Goal: Check status

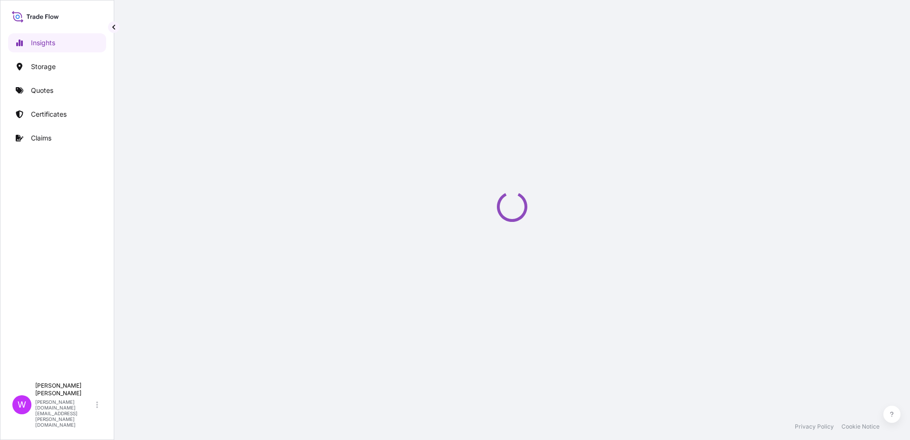
select select "2025"
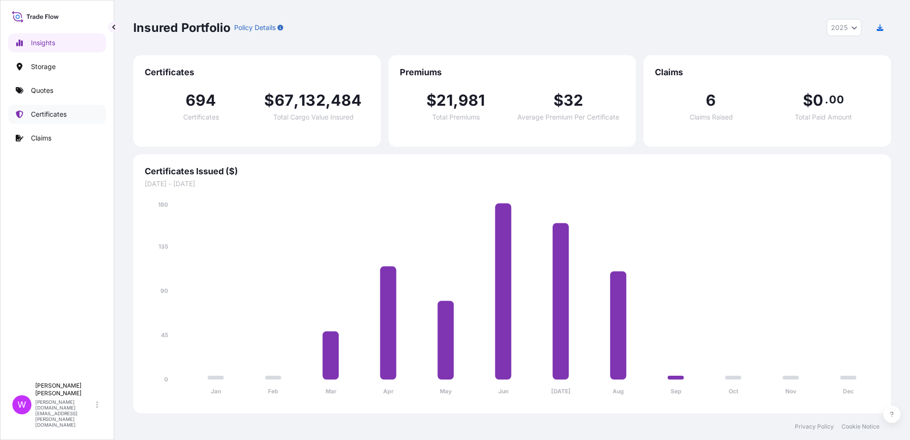
click at [41, 112] on p "Certificates" at bounding box center [49, 114] width 36 height 10
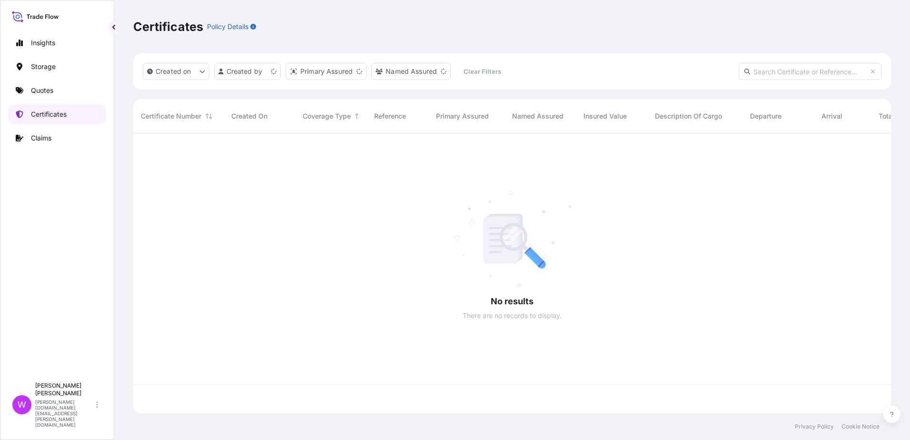
scroll to position [278, 751]
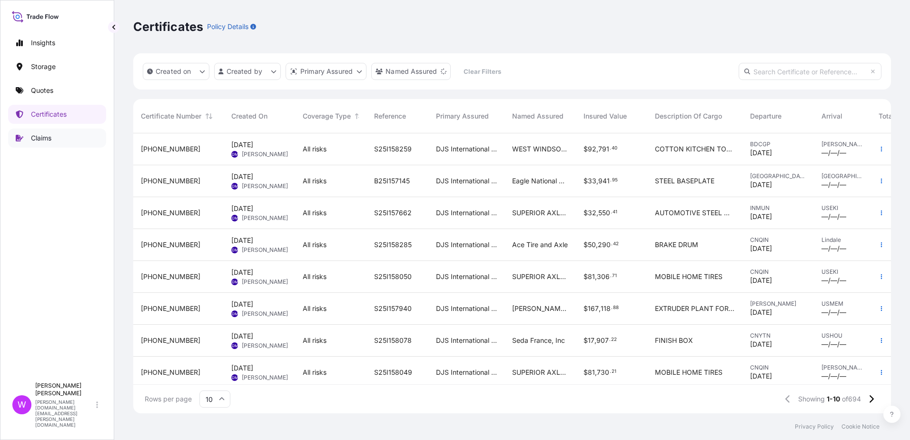
click at [34, 136] on p "Claims" at bounding box center [41, 138] width 20 height 10
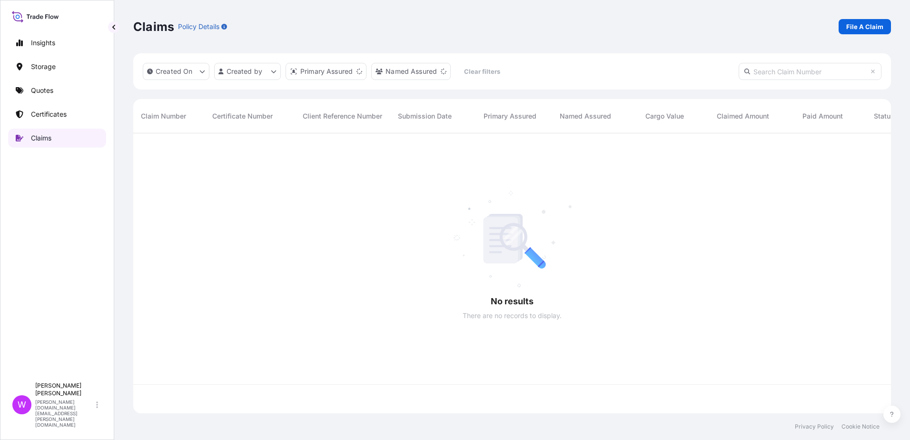
scroll to position [278, 751]
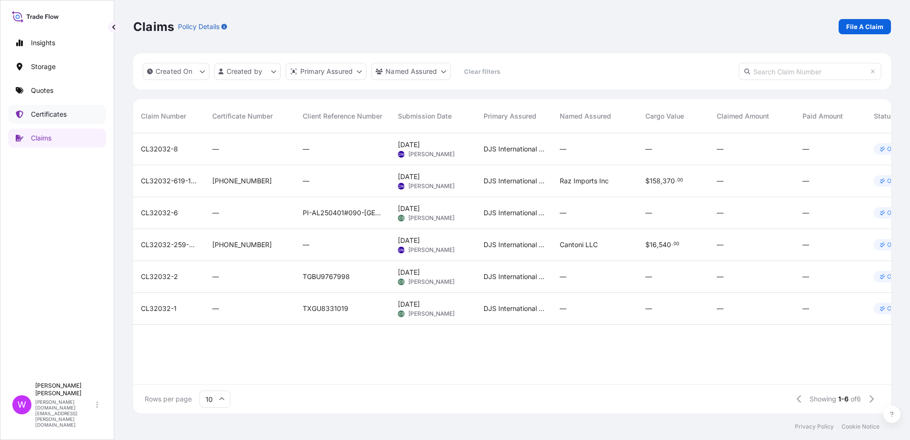
click at [46, 112] on p "Certificates" at bounding box center [49, 114] width 36 height 10
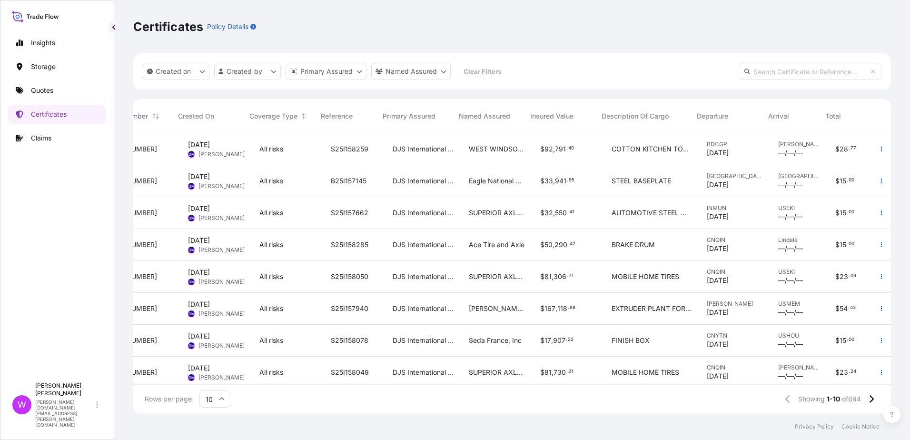
scroll to position [0, 63]
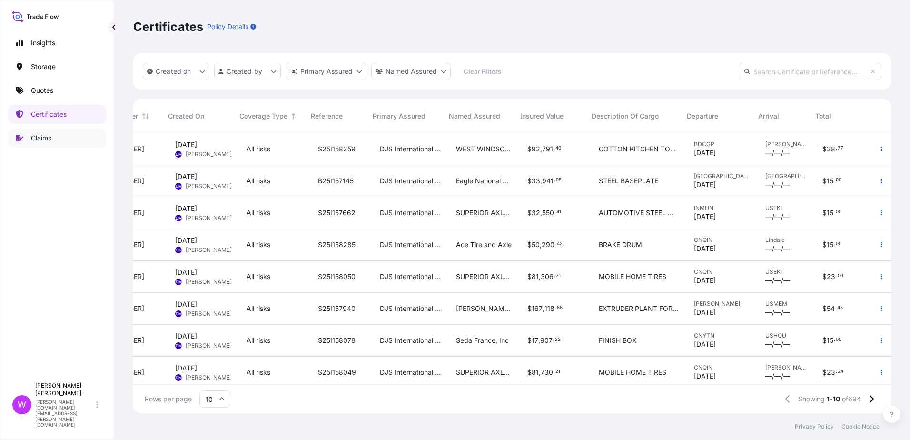
click at [41, 139] on p "Claims" at bounding box center [41, 138] width 20 height 10
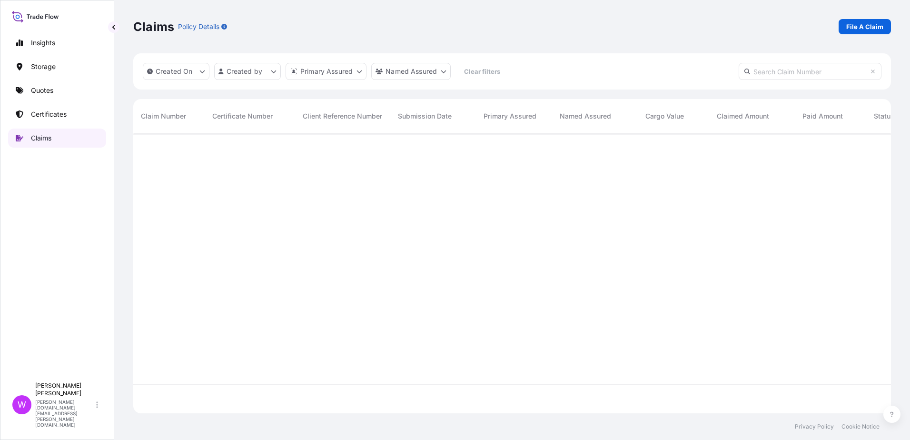
scroll to position [278, 751]
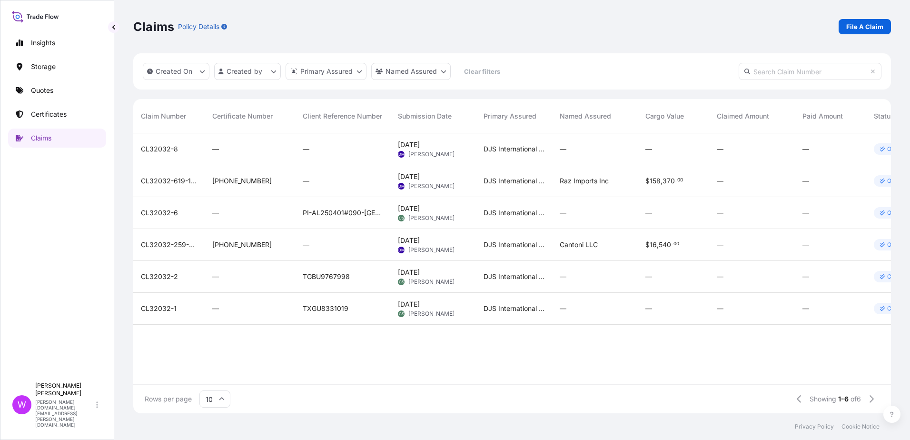
click at [169, 148] on span "CL32032-8" at bounding box center [159, 149] width 37 height 10
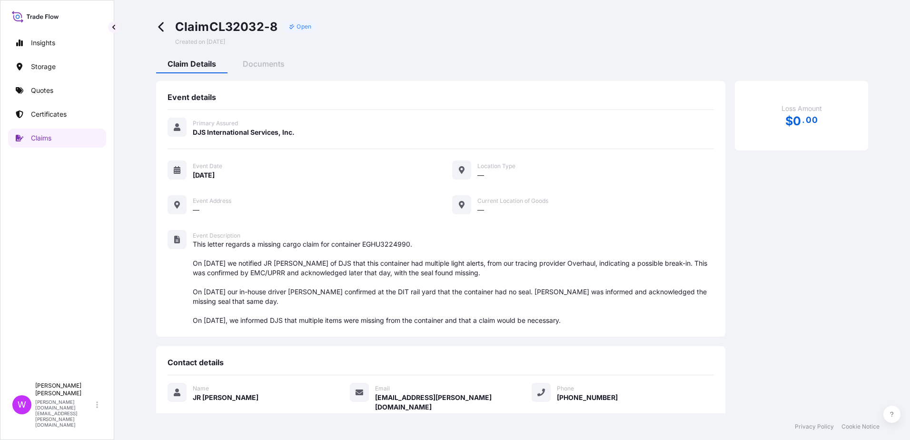
click at [162, 29] on icon at bounding box center [160, 27] width 5 height 10
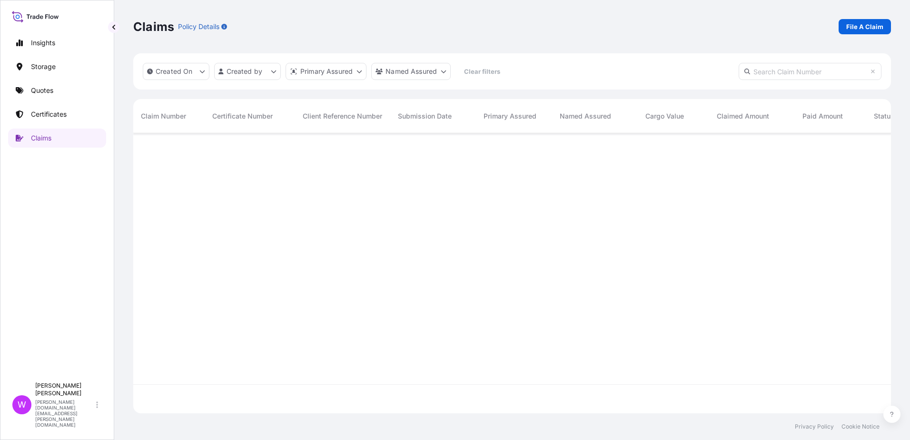
scroll to position [278, 751]
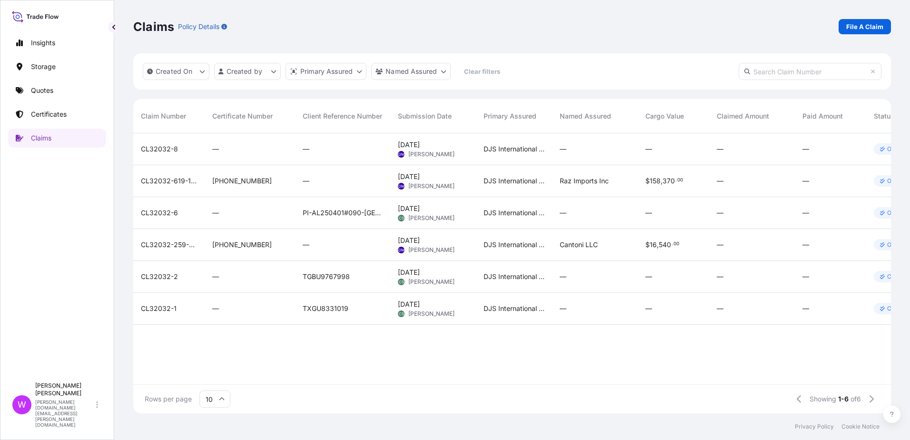
click at [178, 181] on span "CL32032-619-1-7" at bounding box center [169, 181] width 56 height 10
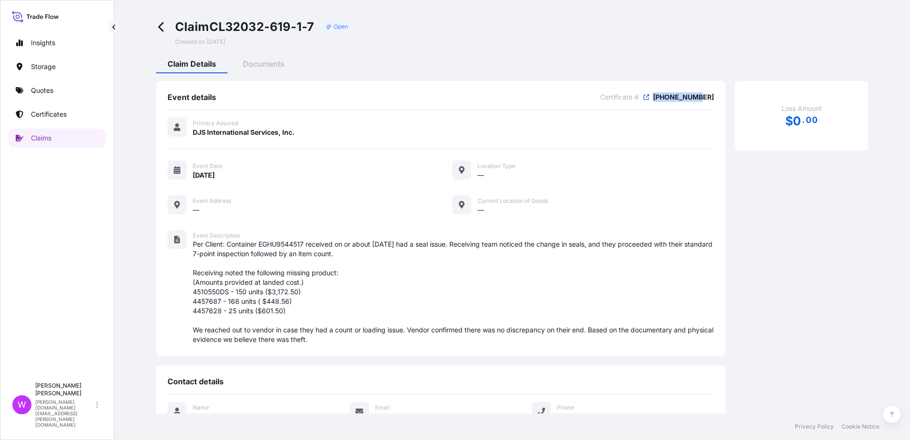
drag, startPoint x: 707, startPoint y: 96, endPoint x: 663, endPoint y: 95, distance: 44.3
click at [663, 95] on div "Event details Certificate # [PHONE_NUMBER] Primary Assured DJS International Se…" at bounding box center [440, 218] width 569 height 275
copy span "[PHONE_NUMBER]"
